Goal: Find specific page/section: Find specific page/section

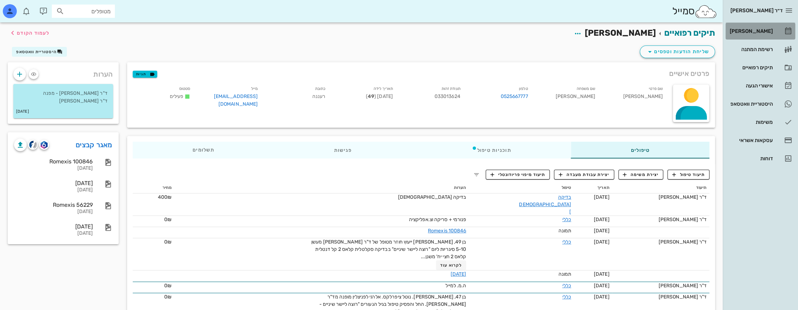
click at [763, 30] on div "[PERSON_NAME]" at bounding box center [750, 31] width 44 height 6
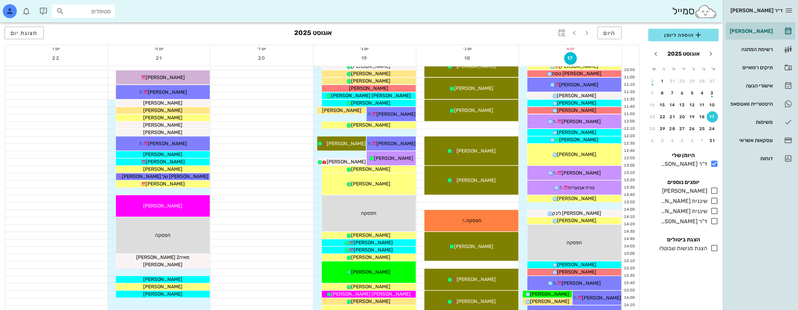
scroll to position [58, 0]
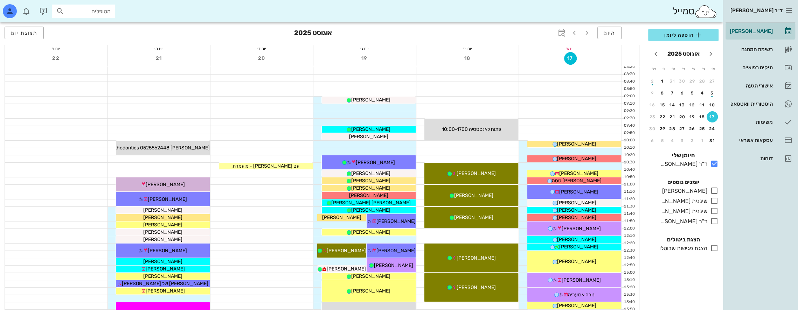
click at [103, 11] on input "מטופלים" at bounding box center [88, 11] width 45 height 9
type input "j"
type input "ח"
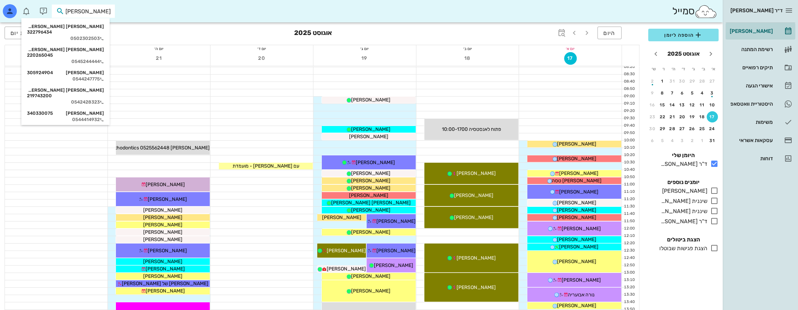
drag, startPoint x: 92, startPoint y: 14, endPoint x: 125, endPoint y: 12, distance: 33.0
click at [125, 12] on div "[PERSON_NAME]" at bounding box center [361, 11] width 722 height 22
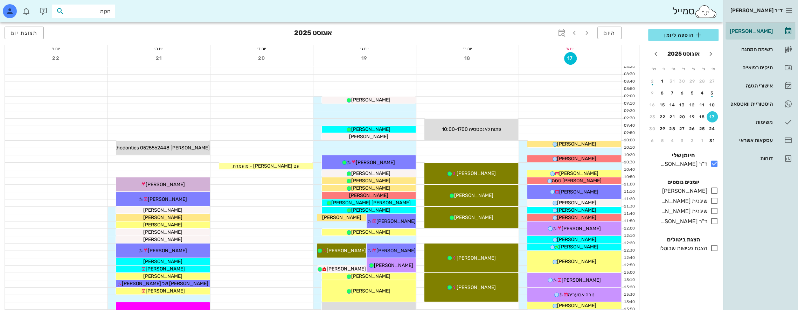
type input "[PERSON_NAME]"
click at [106, 27] on div "[PERSON_NAME] 323817551" at bounding box center [70, 27] width 77 height 6
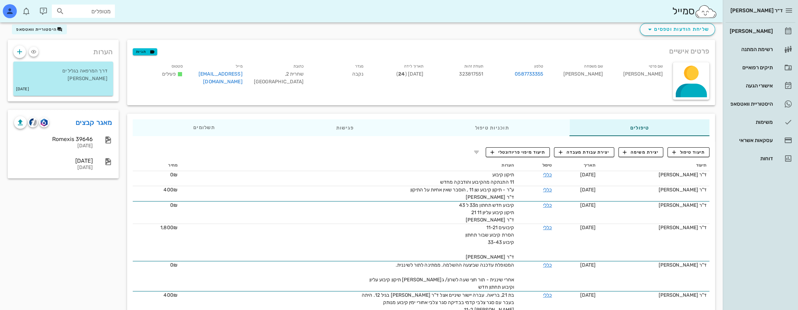
scroll to position [105, 0]
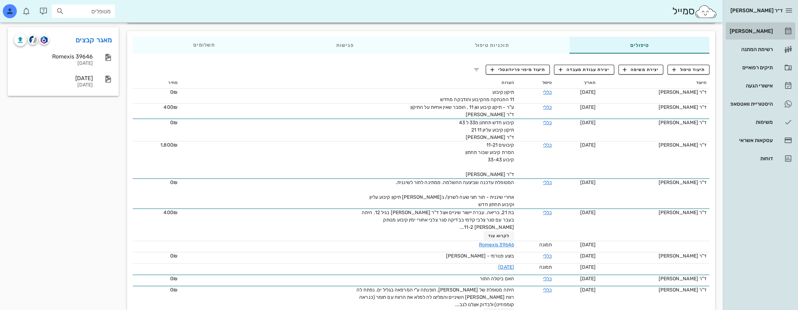
drag, startPoint x: 766, startPoint y: 28, endPoint x: 744, endPoint y: 38, distance: 24.0
click at [766, 28] on div "[PERSON_NAME]" at bounding box center [750, 31] width 44 height 6
